Goal: Transaction & Acquisition: Purchase product/service

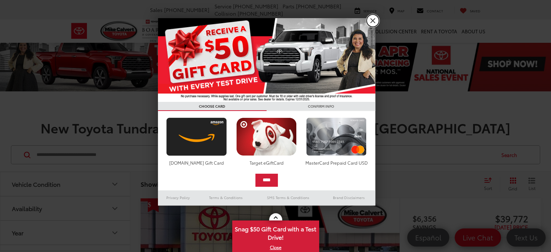
click at [373, 24] on link "X" at bounding box center [373, 20] width 12 height 12
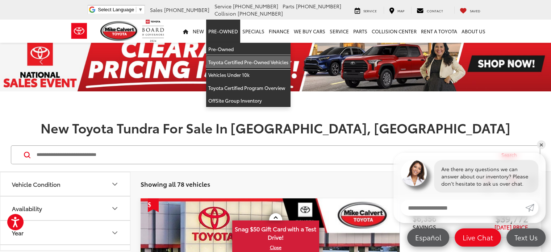
click at [232, 65] on link "Toyota Certified Pre-Owned Vehicles" at bounding box center [248, 62] width 84 height 13
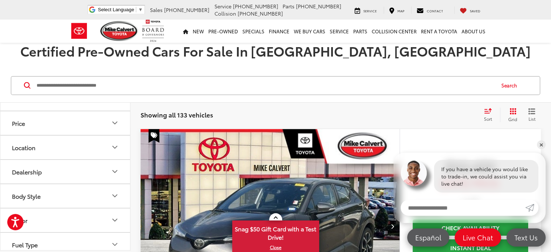
scroll to position [41, 0]
click at [117, 195] on icon "Body Style" at bounding box center [115, 195] width 9 height 9
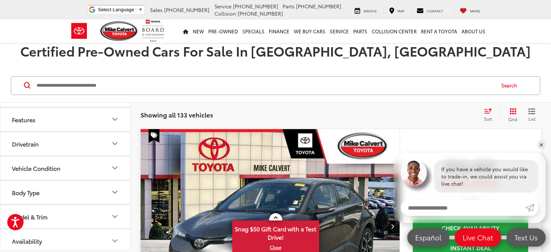
scroll to position [280, 0]
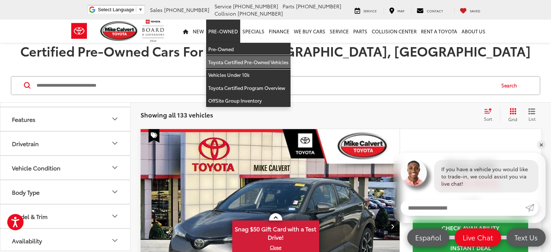
click at [241, 62] on link "Toyota Certified Pre-Owned Vehicles" at bounding box center [248, 62] width 84 height 13
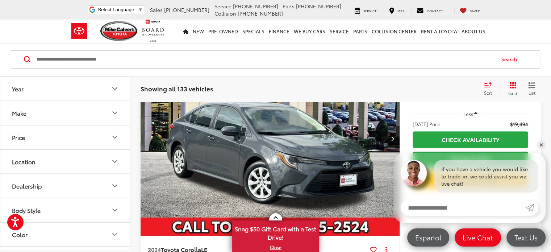
scroll to position [687, 0]
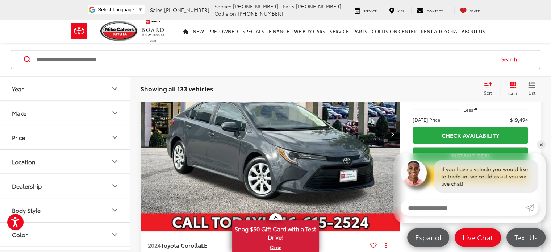
click at [113, 110] on icon "Make" at bounding box center [115, 112] width 9 height 9
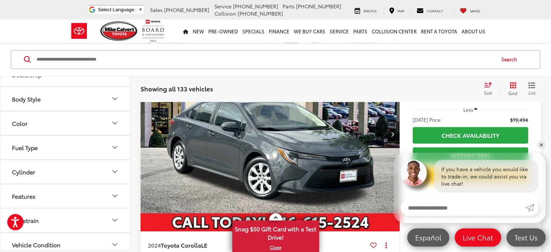
scroll to position [138, 0]
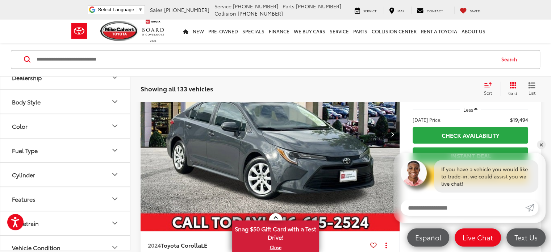
click at [107, 113] on button "Body Style" at bounding box center [65, 101] width 130 height 24
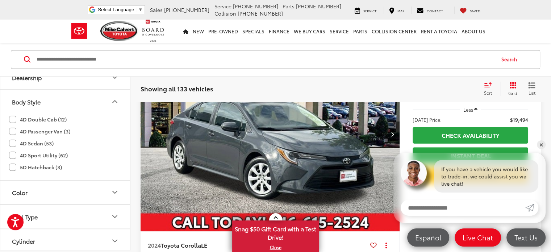
click at [12, 125] on label "4D Double Cab (12)" at bounding box center [38, 119] width 58 height 12
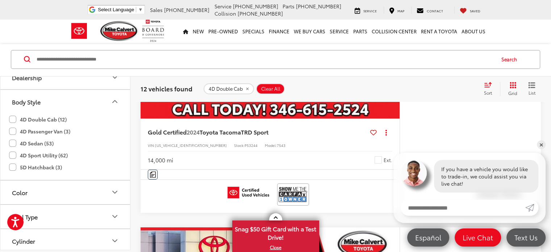
scroll to position [2624, 0]
drag, startPoint x: 270, startPoint y: 143, endPoint x: 295, endPoint y: 176, distance: 40.7
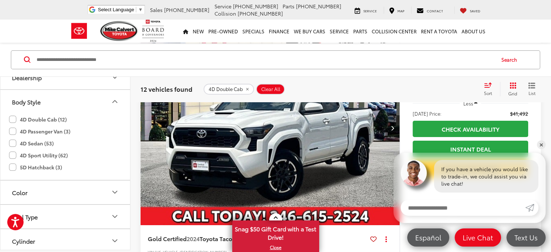
scroll to position [2575, 0]
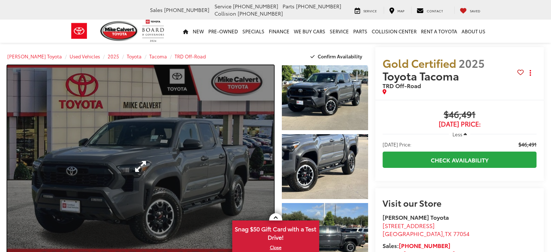
click at [180, 161] on link "Expand Photo 0" at bounding box center [140, 166] width 267 height 202
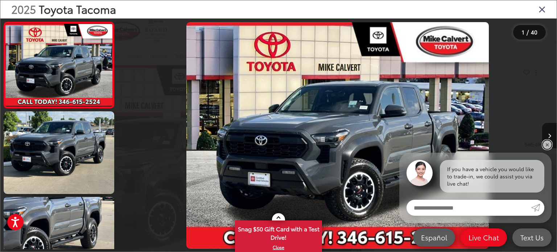
click at [547, 149] on link "✕" at bounding box center [546, 144] width 9 height 9
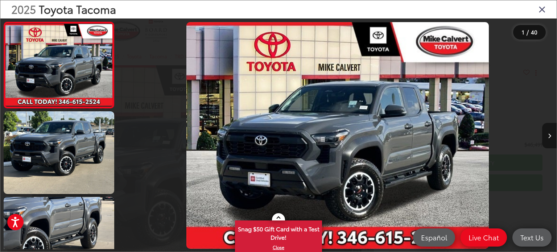
click at [549, 136] on icon "Next image" at bounding box center [548, 135] width 3 height 5
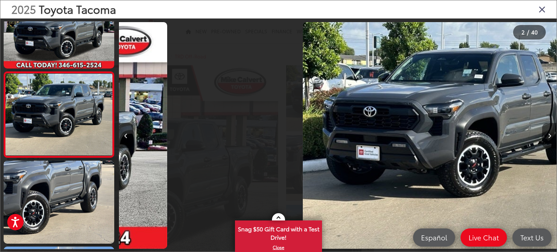
scroll to position [0, 437]
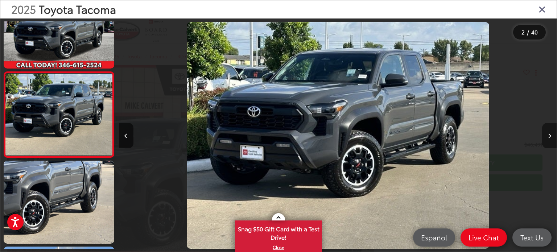
click at [549, 136] on icon "Next image" at bounding box center [548, 135] width 3 height 5
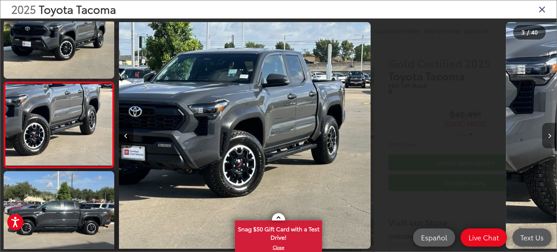
scroll to position [122, 0]
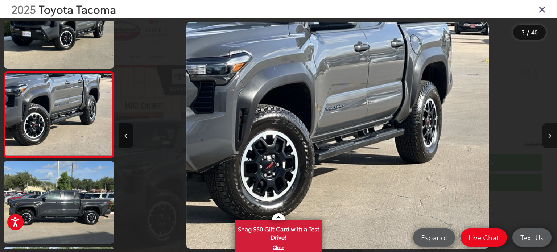
click at [549, 136] on icon "Next image" at bounding box center [548, 135] width 3 height 5
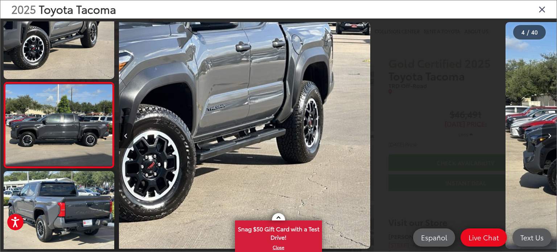
scroll to position [208, 0]
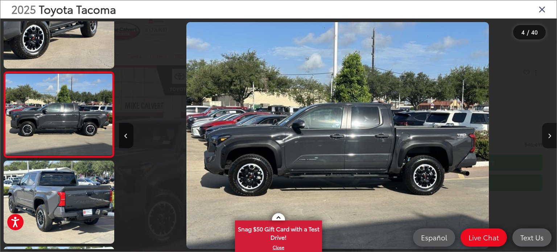
click at [549, 136] on icon "Next image" at bounding box center [548, 135] width 3 height 5
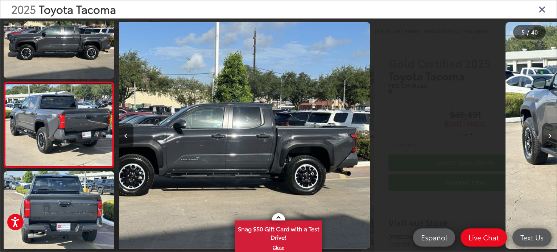
scroll to position [294, 0]
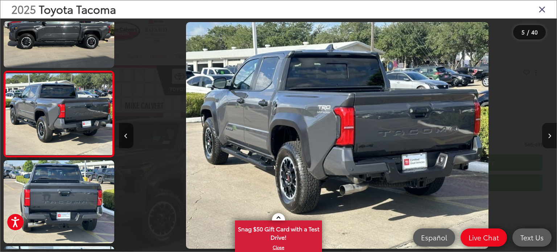
click at [549, 136] on icon "Next image" at bounding box center [548, 135] width 3 height 5
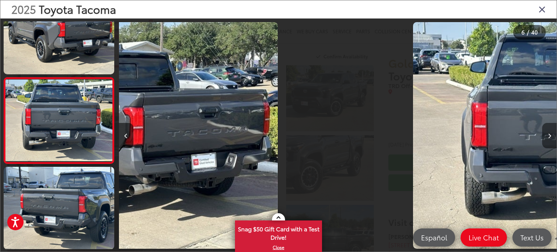
scroll to position [379, 0]
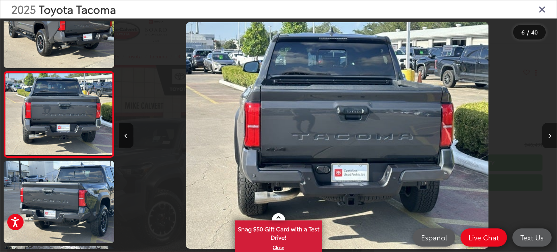
click at [549, 136] on icon "Next image" at bounding box center [548, 135] width 3 height 5
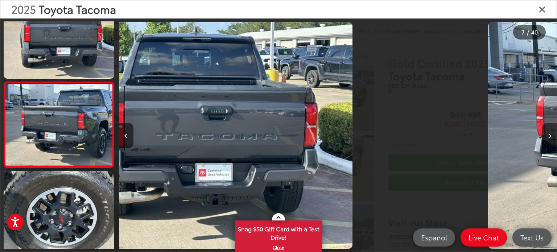
scroll to position [465, 0]
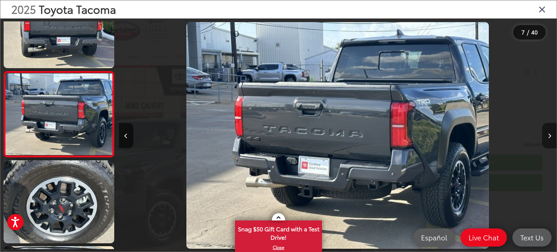
click at [549, 136] on icon "Next image" at bounding box center [548, 135] width 3 height 5
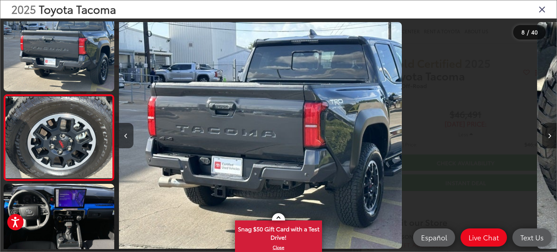
scroll to position [551, 0]
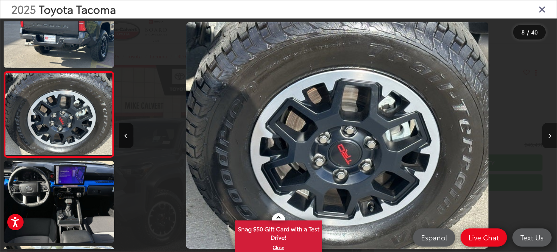
click at [549, 136] on icon "Next image" at bounding box center [548, 135] width 3 height 5
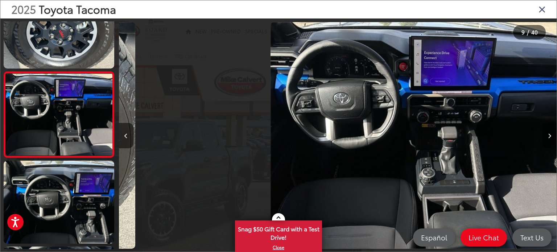
scroll to position [0, 3500]
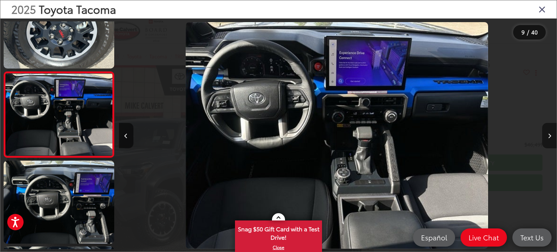
click at [549, 136] on icon "Next image" at bounding box center [548, 135] width 3 height 5
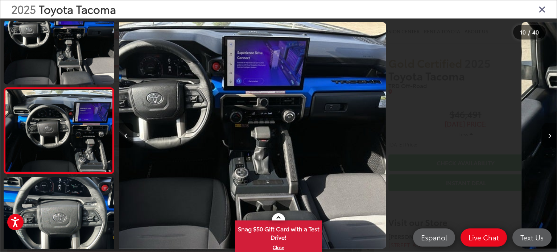
scroll to position [0, 0]
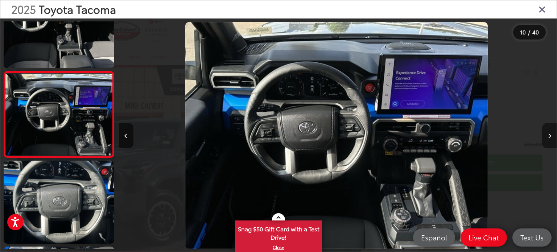
click at [549, 136] on icon "Next image" at bounding box center [548, 135] width 3 height 5
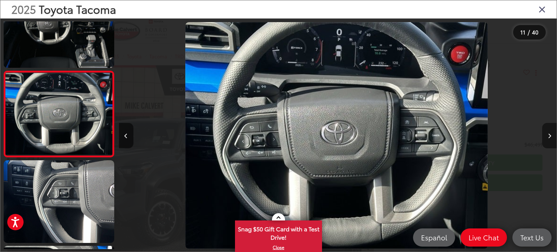
click at [549, 136] on icon "Next image" at bounding box center [548, 135] width 3 height 5
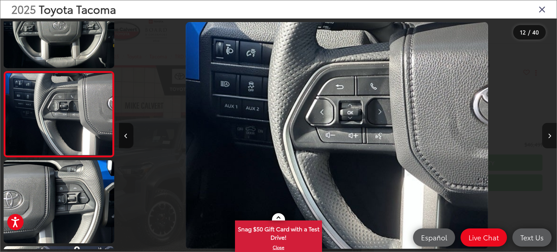
click at [549, 136] on icon "Next image" at bounding box center [548, 135] width 3 height 5
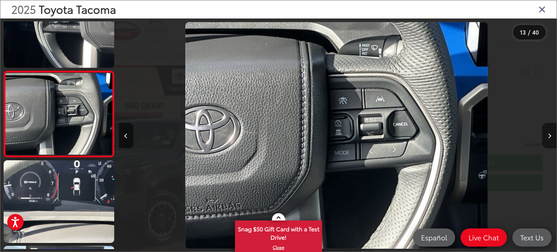
click at [549, 136] on icon "Next image" at bounding box center [548, 135] width 3 height 5
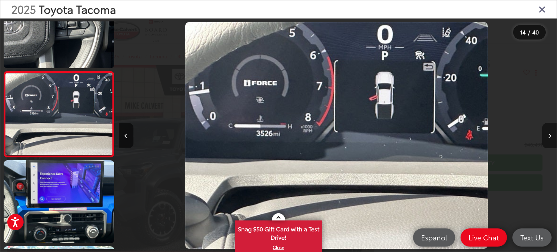
click at [549, 136] on icon "Next image" at bounding box center [548, 135] width 3 height 5
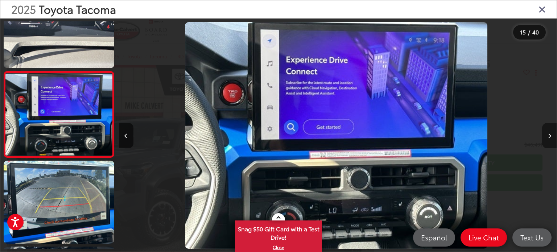
click at [549, 136] on icon "Next image" at bounding box center [548, 135] width 3 height 5
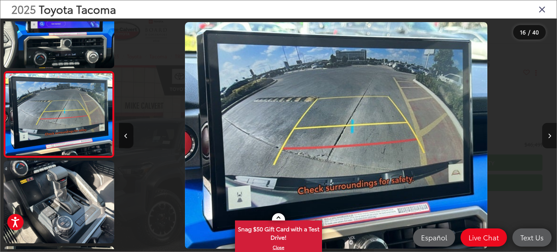
click at [549, 136] on icon "Next image" at bounding box center [548, 135] width 3 height 5
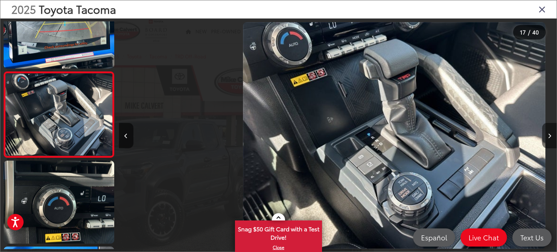
click at [549, 136] on icon "Next image" at bounding box center [548, 135] width 3 height 5
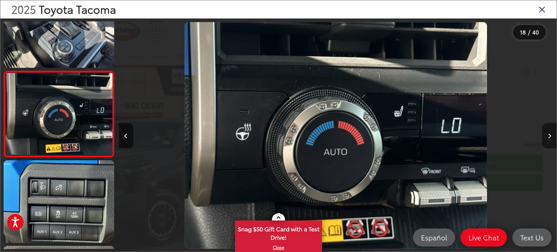
click at [549, 136] on icon "Next image" at bounding box center [548, 135] width 3 height 5
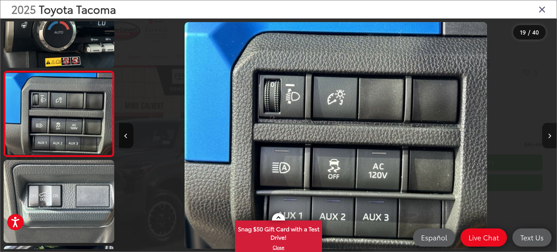
click at [549, 136] on icon "Next image" at bounding box center [548, 135] width 3 height 5
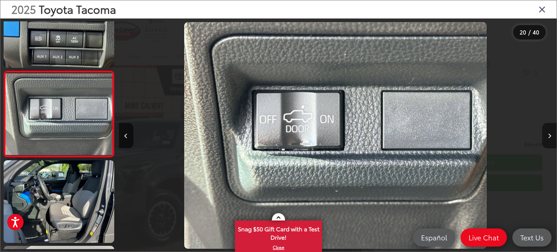
click at [549, 136] on icon "Next image" at bounding box center [548, 135] width 3 height 5
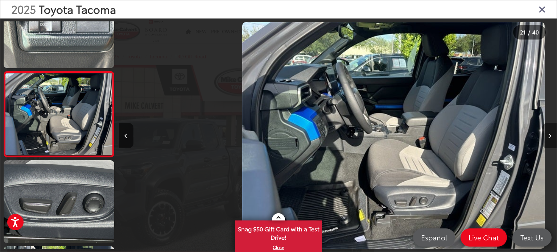
click at [549, 136] on icon "Next image" at bounding box center [548, 135] width 3 height 5
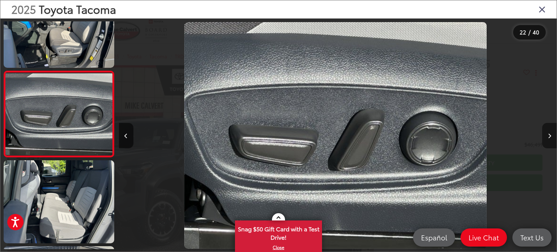
click at [549, 136] on icon "Next image" at bounding box center [548, 135] width 3 height 5
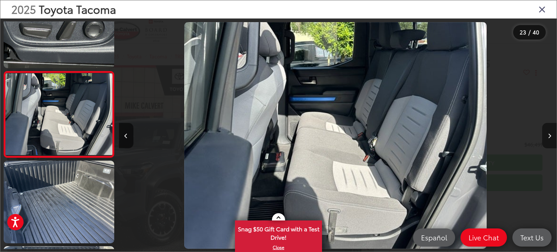
click at [549, 136] on icon "Next image" at bounding box center [548, 135] width 3 height 5
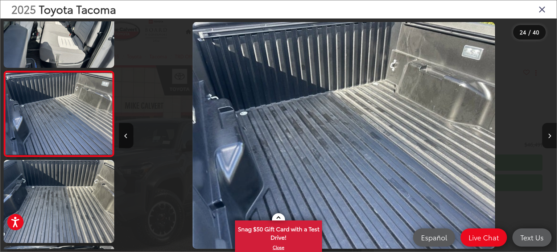
click at [549, 136] on icon "Next image" at bounding box center [548, 135] width 3 height 5
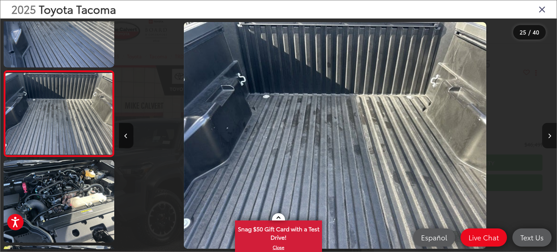
click at [549, 133] on icon "Next image" at bounding box center [548, 135] width 3 height 5
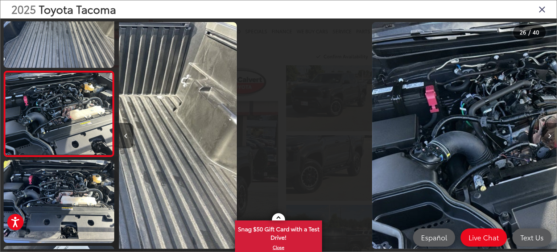
click at [549, 133] on icon "Next image" at bounding box center [548, 135] width 3 height 5
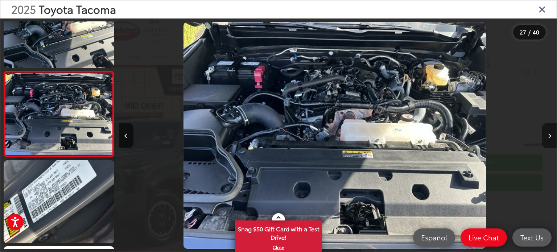
click at [549, 133] on icon "Next image" at bounding box center [548, 135] width 3 height 5
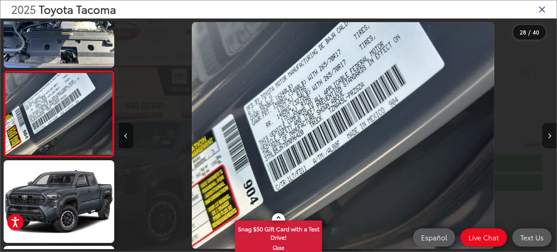
click at [549, 133] on icon "Next image" at bounding box center [548, 135] width 3 height 5
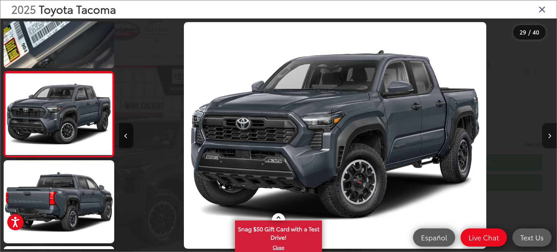
click at [549, 133] on icon "Next image" at bounding box center [548, 135] width 3 height 5
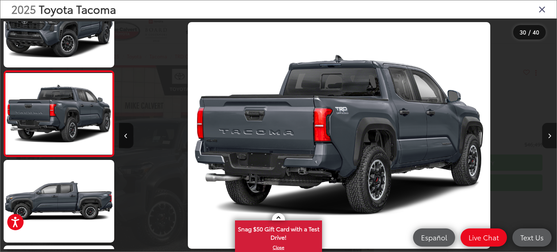
click at [549, 133] on icon "Next image" at bounding box center [548, 135] width 3 height 5
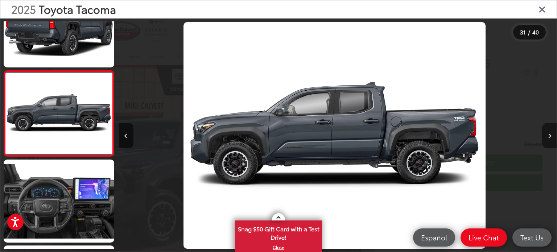
click at [549, 133] on icon "Next image" at bounding box center [548, 135] width 3 height 5
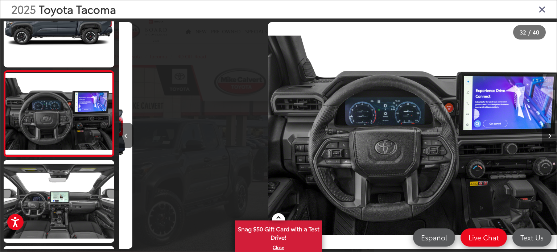
click at [549, 133] on icon "Next image" at bounding box center [548, 135] width 3 height 5
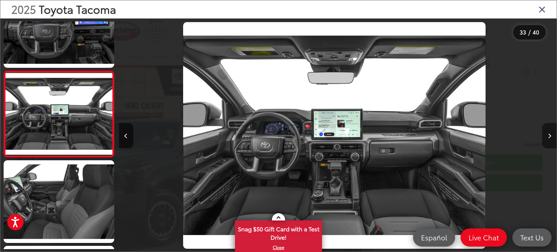
click at [549, 133] on icon "Next image" at bounding box center [548, 135] width 3 height 5
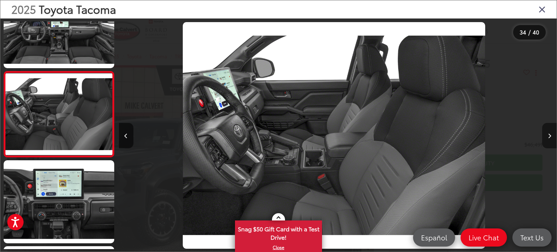
click at [549, 133] on icon "Next image" at bounding box center [548, 135] width 3 height 5
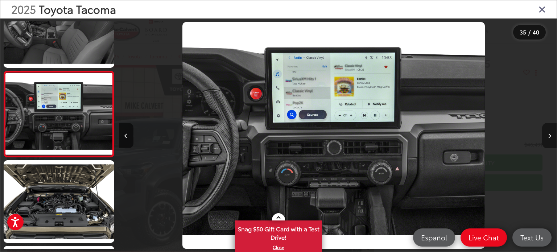
click at [549, 133] on icon "Next image" at bounding box center [548, 135] width 3 height 5
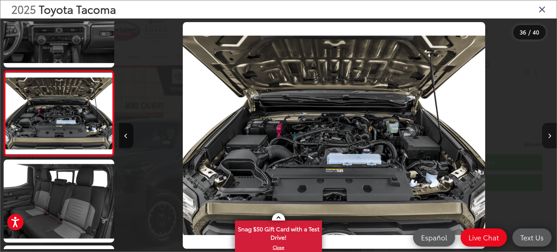
click at [546, 133] on button "Next image" at bounding box center [549, 135] width 14 height 25
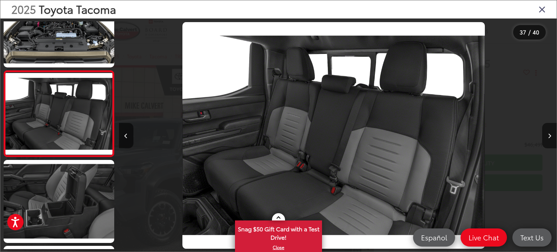
click at [539, 13] on icon "Close gallery" at bounding box center [541, 8] width 7 height 9
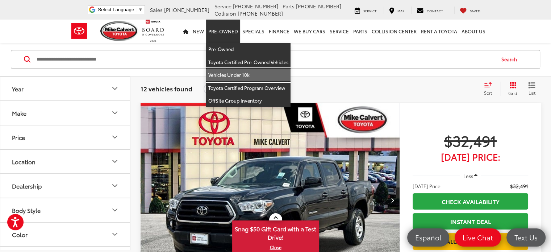
click at [238, 71] on link "Vehicles Under 10k" at bounding box center [248, 74] width 84 height 13
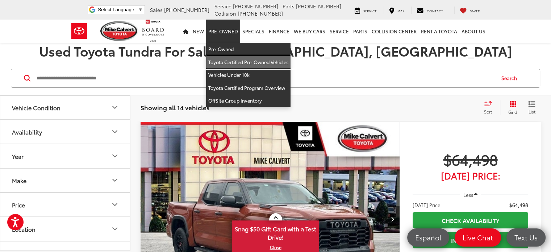
click at [233, 59] on link "Toyota Certified Pre-Owned Vehicles" at bounding box center [248, 62] width 84 height 13
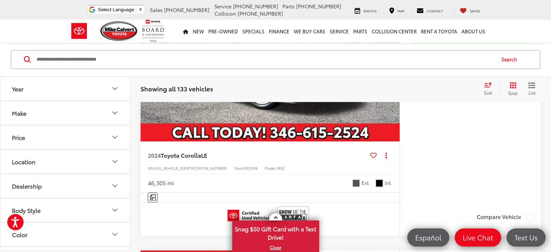
scroll to position [783, 0]
